Goal: Task Accomplishment & Management: Use online tool/utility

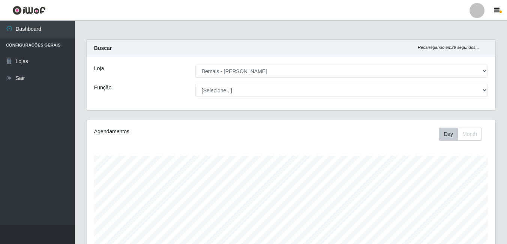
select select "230"
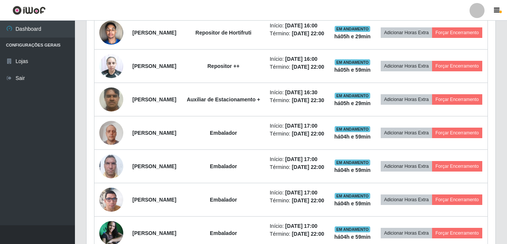
scroll to position [346, 0]
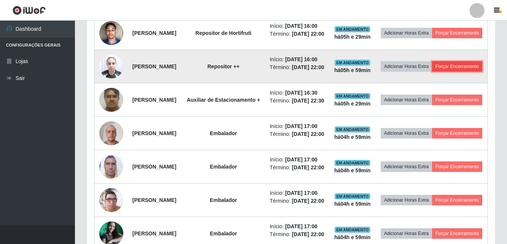
click at [432, 72] on button "Forçar Encerramento" at bounding box center [457, 66] width 50 height 10
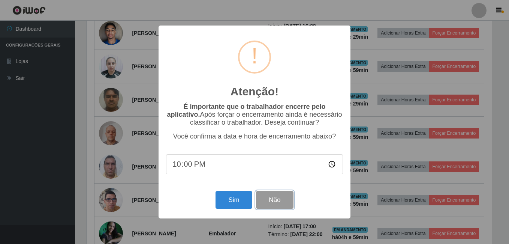
click at [282, 202] on button "Não" at bounding box center [274, 200] width 37 height 18
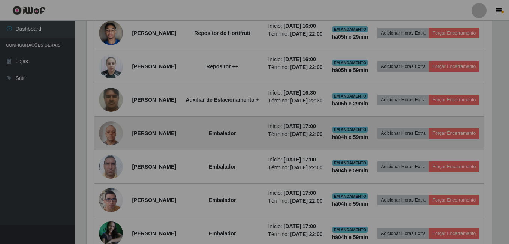
scroll to position [156, 409]
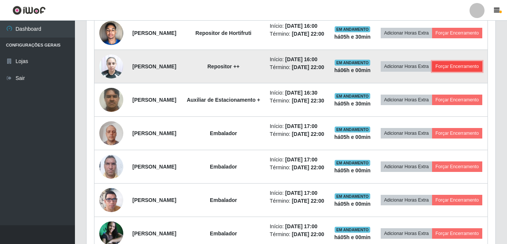
click at [432, 72] on button "Forçar Encerramento" at bounding box center [457, 66] width 50 height 10
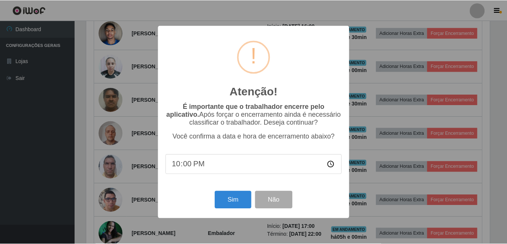
scroll to position [156, 405]
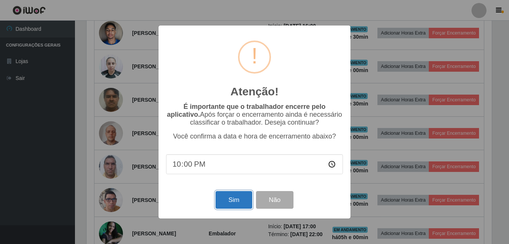
click at [228, 202] on button "Sim" at bounding box center [234, 200] width 36 height 18
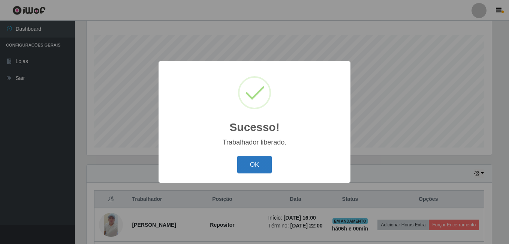
click at [255, 164] on button "OK" at bounding box center [254, 165] width 35 height 18
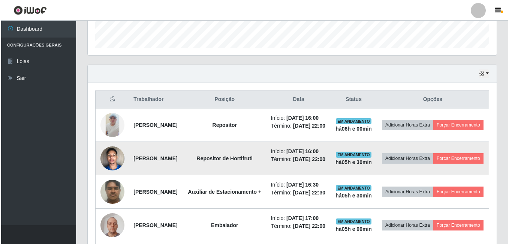
scroll to position [233, 0]
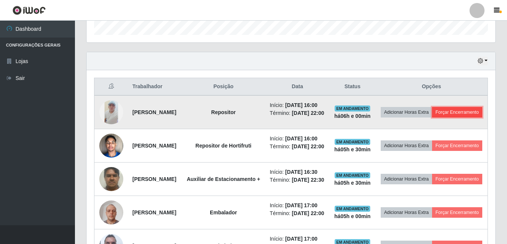
click at [436, 117] on button "Forçar Encerramento" at bounding box center [457, 112] width 50 height 10
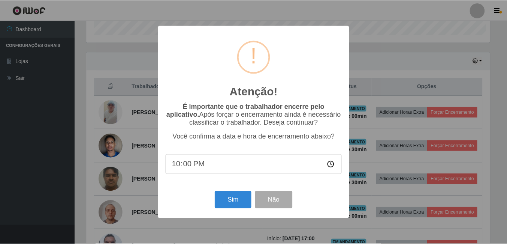
scroll to position [156, 405]
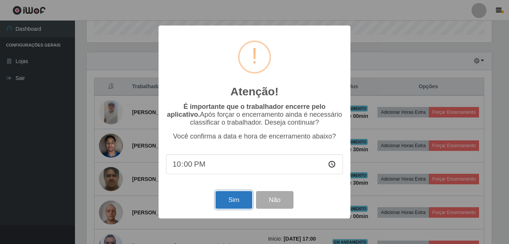
click at [237, 203] on button "Sim" at bounding box center [234, 200] width 36 height 18
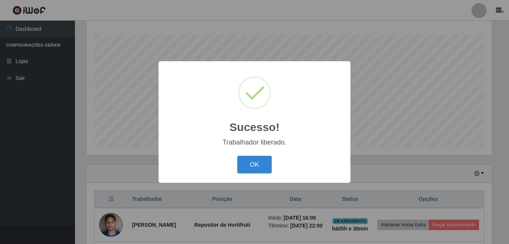
click at [254, 162] on button "OK" at bounding box center [254, 165] width 35 height 18
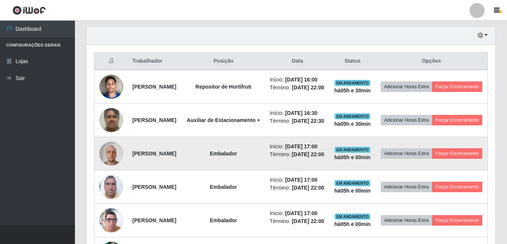
scroll to position [271, 0]
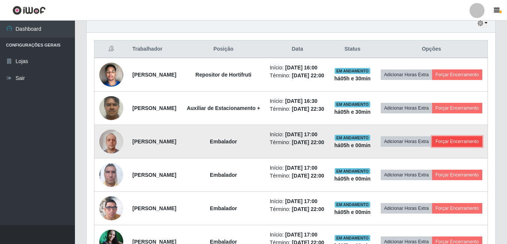
click at [446, 147] on button "Forçar Encerramento" at bounding box center [457, 141] width 50 height 10
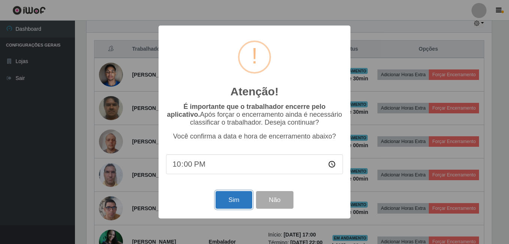
click at [229, 204] on button "Sim" at bounding box center [234, 200] width 36 height 18
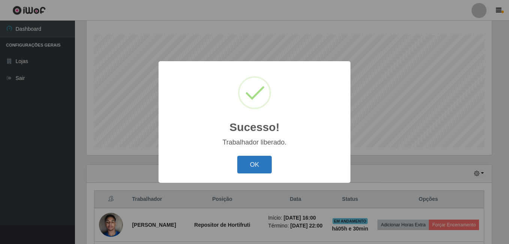
click at [268, 166] on button "OK" at bounding box center [254, 165] width 35 height 18
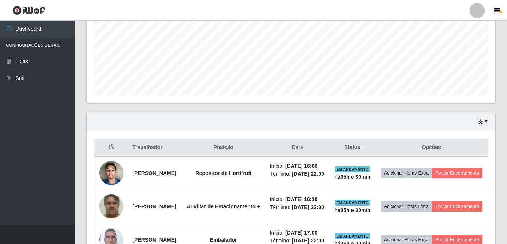
scroll to position [0, 0]
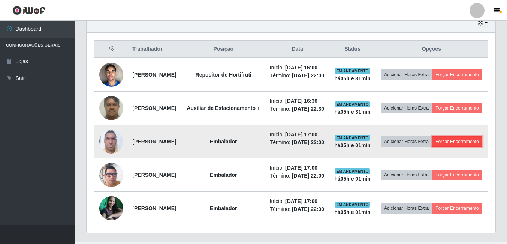
click at [432, 147] on button "Forçar Encerramento" at bounding box center [457, 141] width 50 height 10
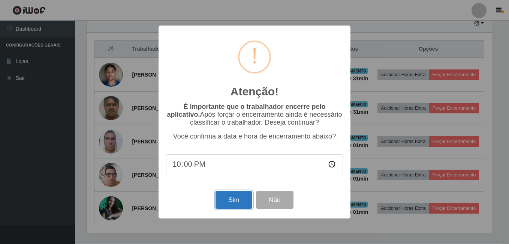
click at [223, 197] on button "Sim" at bounding box center [234, 200] width 36 height 18
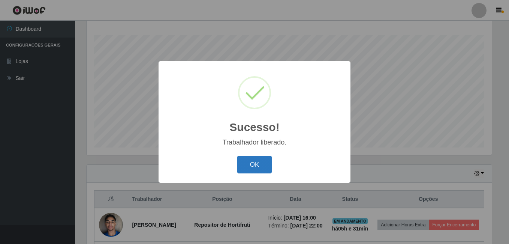
click at [252, 169] on button "OK" at bounding box center [254, 165] width 35 height 18
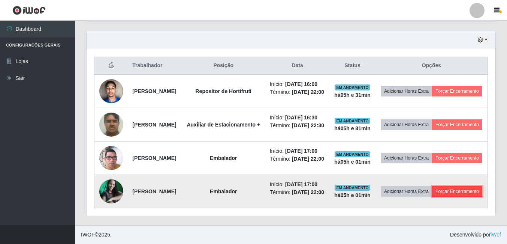
click at [432, 190] on button "Forçar Encerramento" at bounding box center [457, 191] width 50 height 10
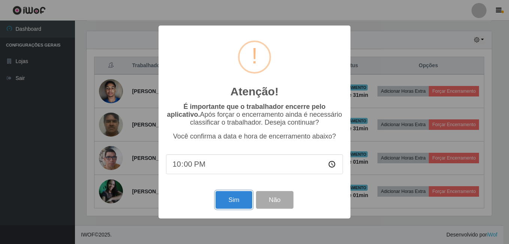
click at [227, 202] on button "Sim" at bounding box center [234, 200] width 36 height 18
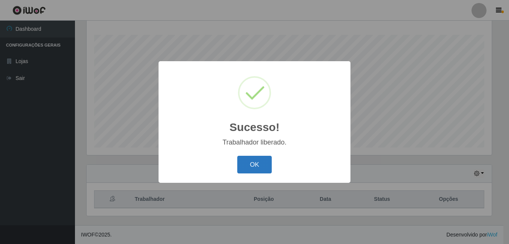
click at [256, 164] on button "OK" at bounding box center [254, 165] width 35 height 18
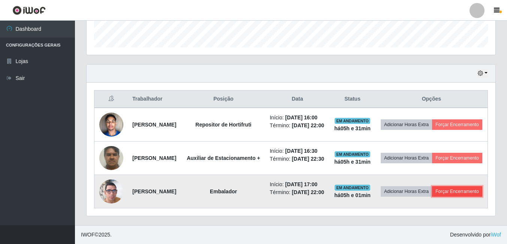
click at [436, 192] on button "Forçar Encerramento" at bounding box center [457, 191] width 50 height 10
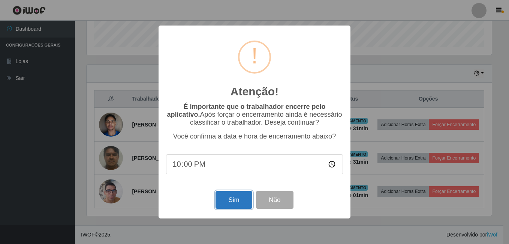
click at [232, 203] on button "Sim" at bounding box center [234, 200] width 36 height 18
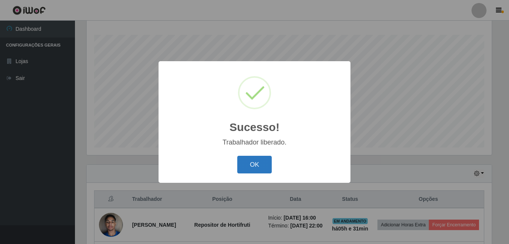
click at [262, 162] on button "OK" at bounding box center [254, 165] width 35 height 18
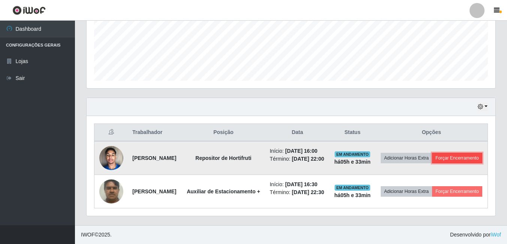
click at [432, 153] on button "Forçar Encerramento" at bounding box center [457, 158] width 50 height 10
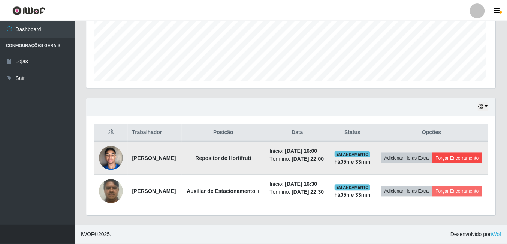
scroll to position [156, 405]
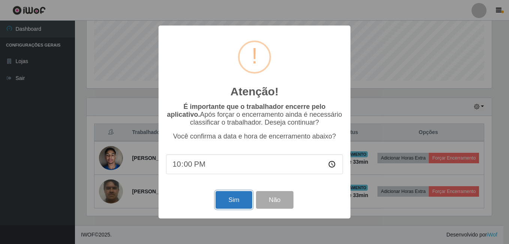
click at [240, 199] on button "Sim" at bounding box center [234, 200] width 36 height 18
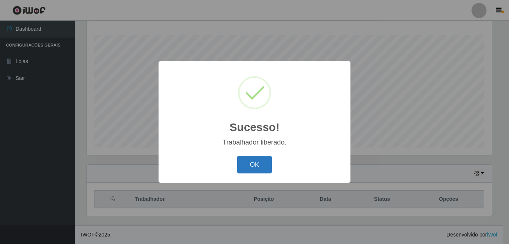
click at [259, 163] on button "OK" at bounding box center [254, 165] width 35 height 18
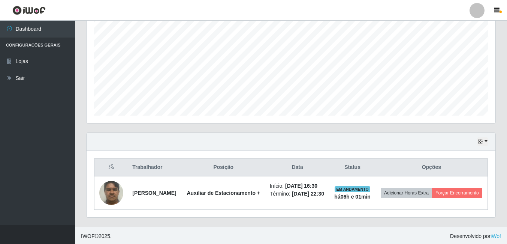
scroll to position [156, 409]
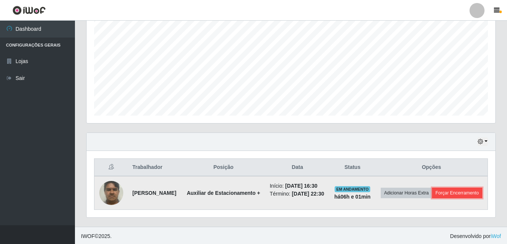
click at [432, 198] on button "Forçar Encerramento" at bounding box center [457, 192] width 50 height 10
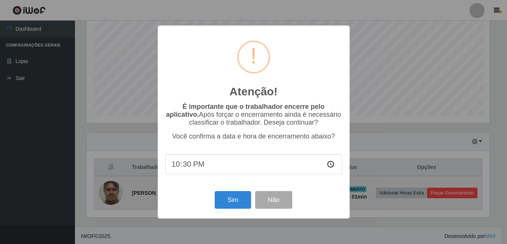
scroll to position [156, 405]
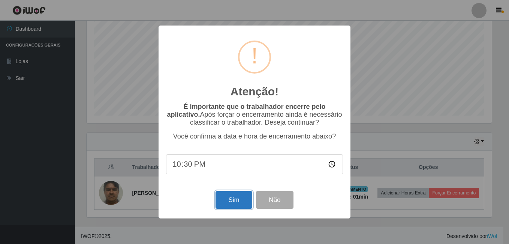
click at [238, 207] on button "Sim" at bounding box center [234, 200] width 36 height 18
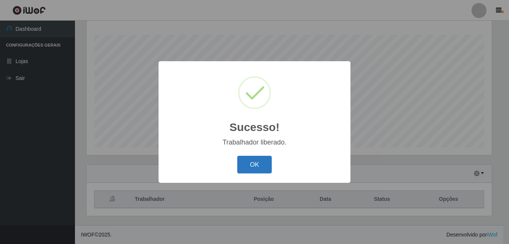
click at [252, 171] on button "OK" at bounding box center [254, 165] width 35 height 18
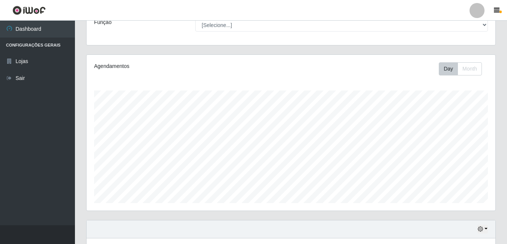
scroll to position [0, 0]
